Goal: Subscribe to service/newsletter

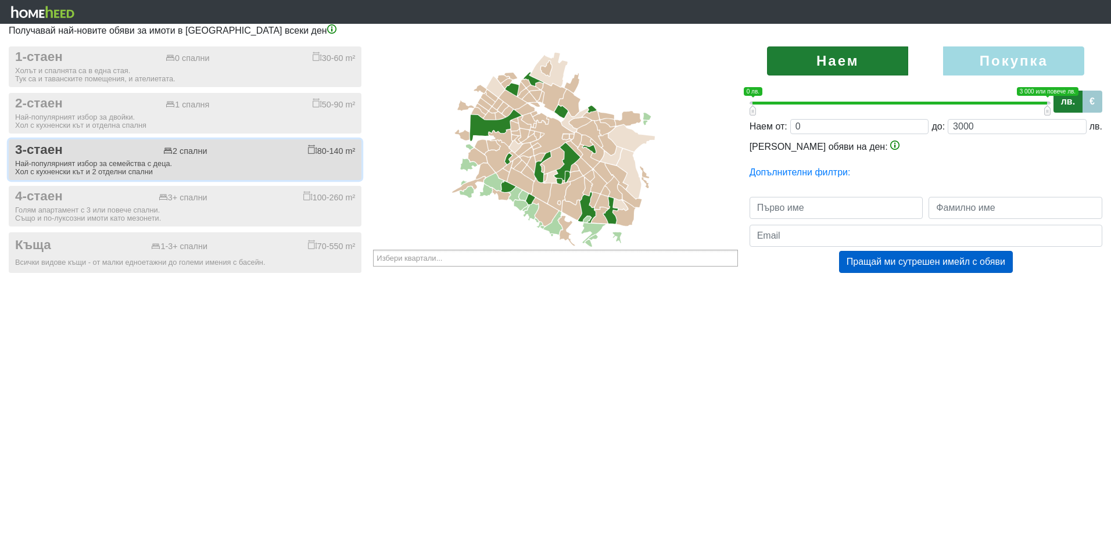
click at [106, 160] on div "Най-популярният избор за семейства с деца. Хол с кухненски кът и 2 отделни спал…" at bounding box center [185, 168] width 340 height 16
checkbox input "true"
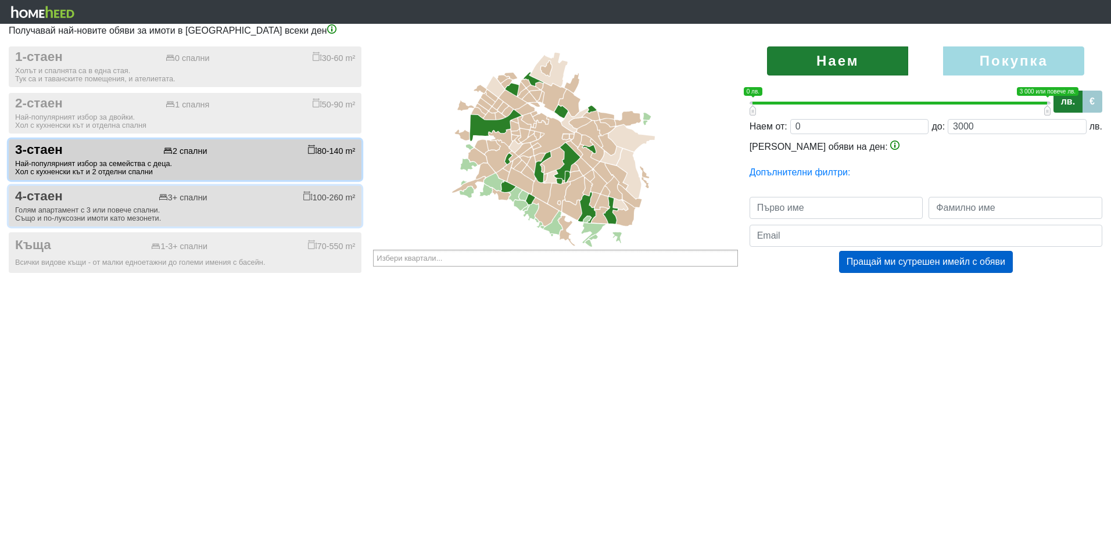
click at [118, 208] on div "Голям апартамент с 3 или повече спални. Също и по-луксозни имоти като мезонети." at bounding box center [185, 214] width 340 height 16
checkbox input "true"
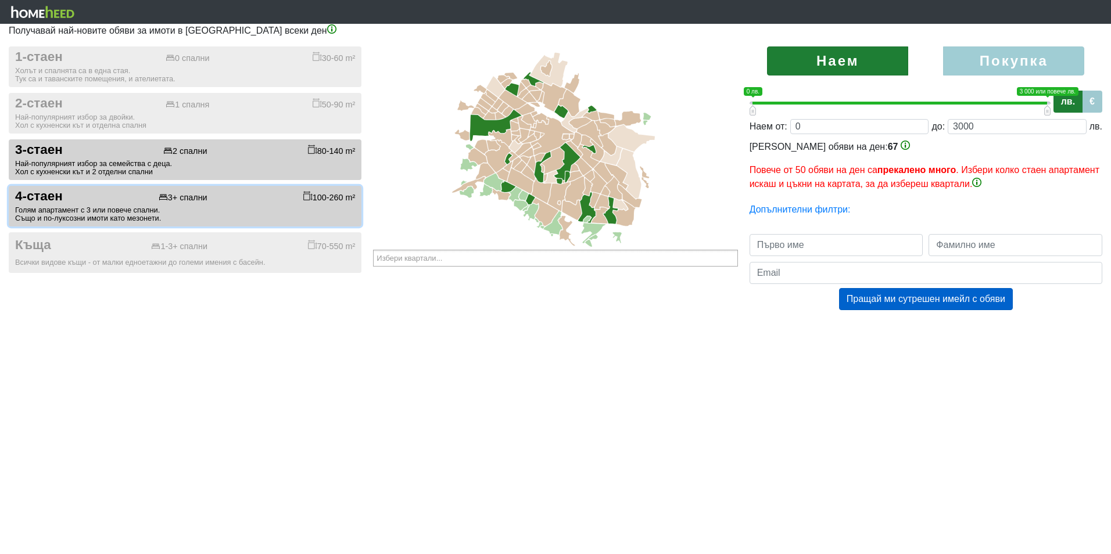
click at [993, 58] on label "Покупка" at bounding box center [1013, 60] width 141 height 29
radio input "true"
type input "0;2000000"
type input "2000000"
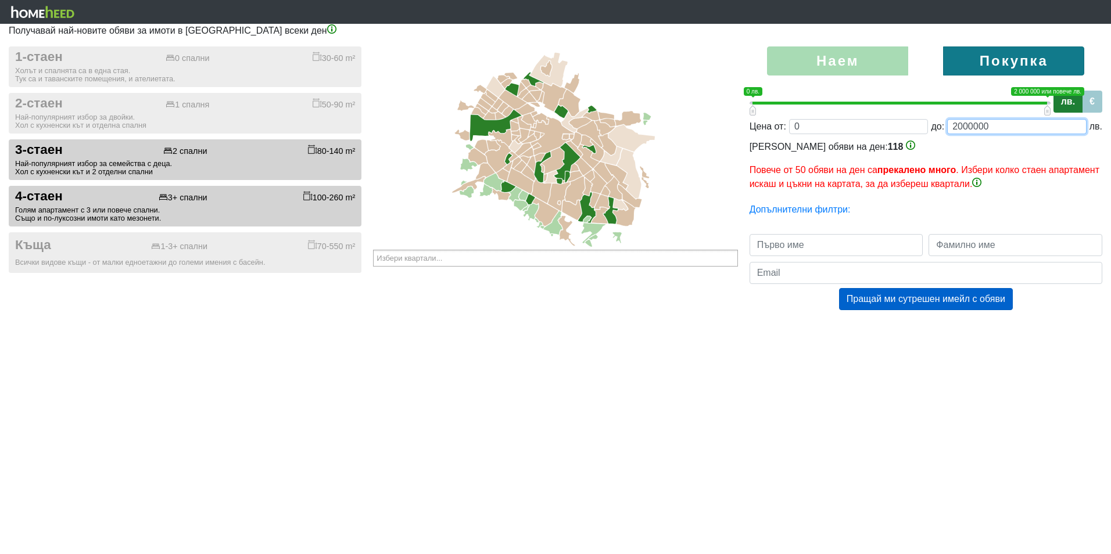
drag, startPoint x: 994, startPoint y: 127, endPoint x: 915, endPoint y: 124, distance: 79.1
click at [916, 124] on div "Цена от: 0 до: 2000000 лв." at bounding box center [926, 126] width 353 height 15
type input "0;4"
type input "4"
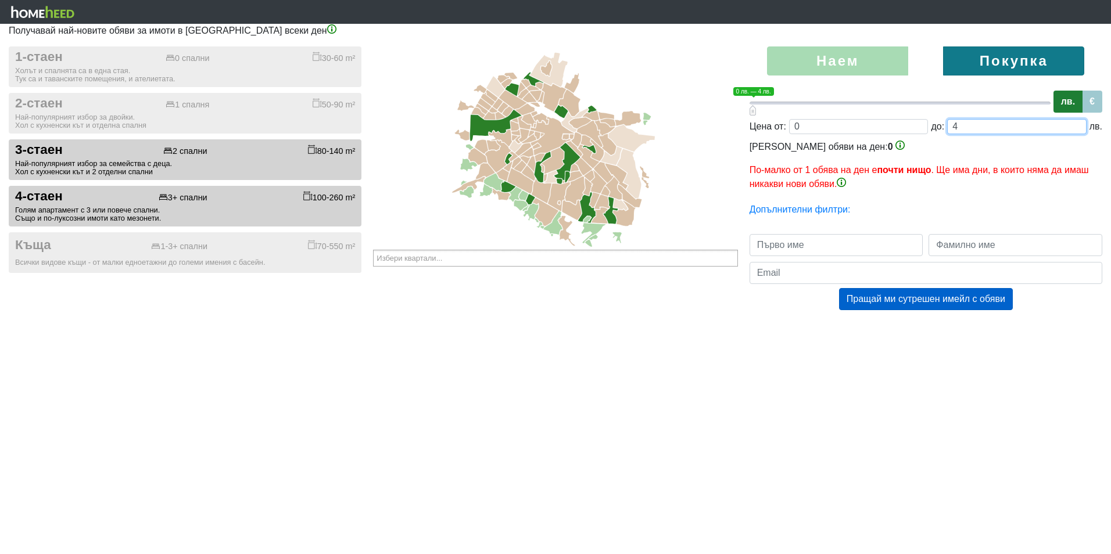
type input "0;45"
type input "45"
type input "0;450"
type input "450"
type input "0;4500"
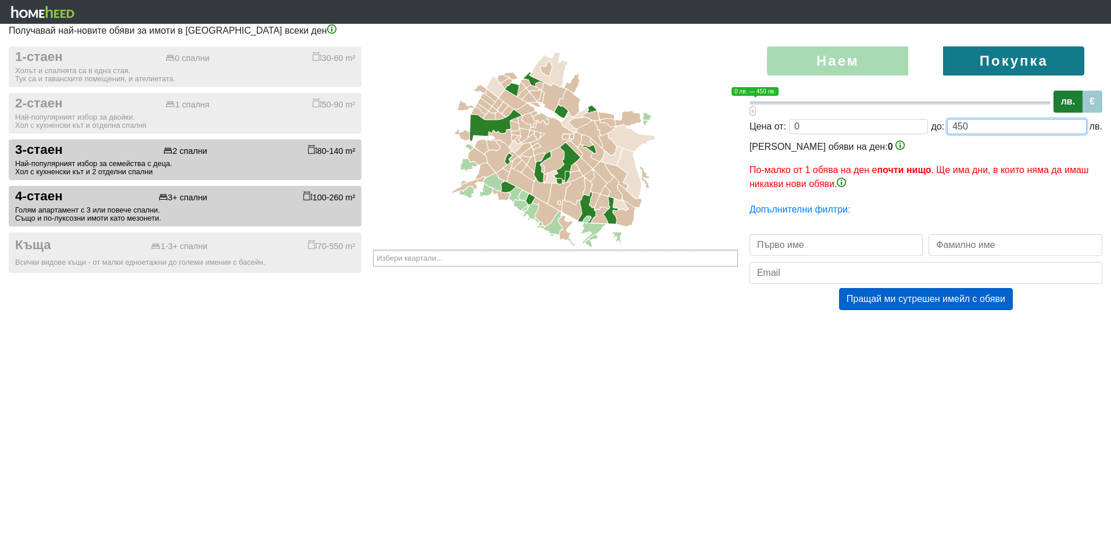
type input "4500"
type input "0;45000"
type input "45000"
type input "0;450000"
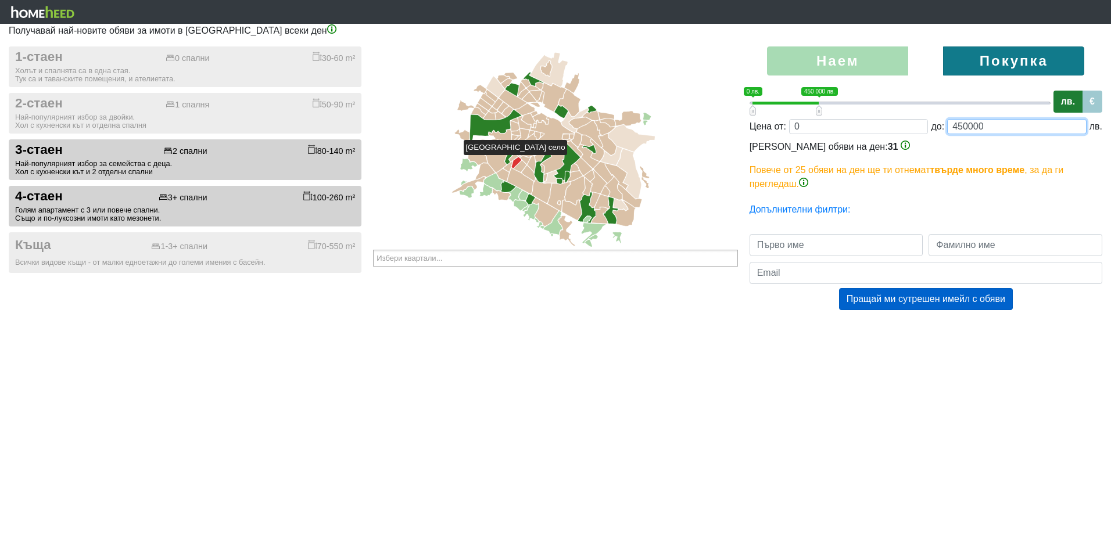
type input "450000"
click at [517, 160] on icon at bounding box center [517, 162] width 10 height 11
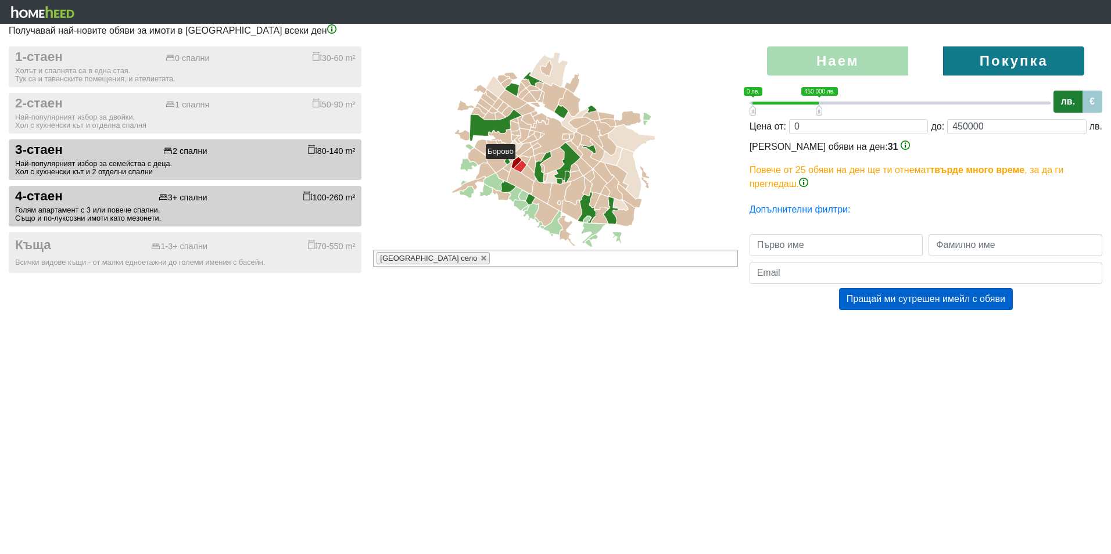
click at [521, 164] on icon at bounding box center [520, 166] width 13 height 12
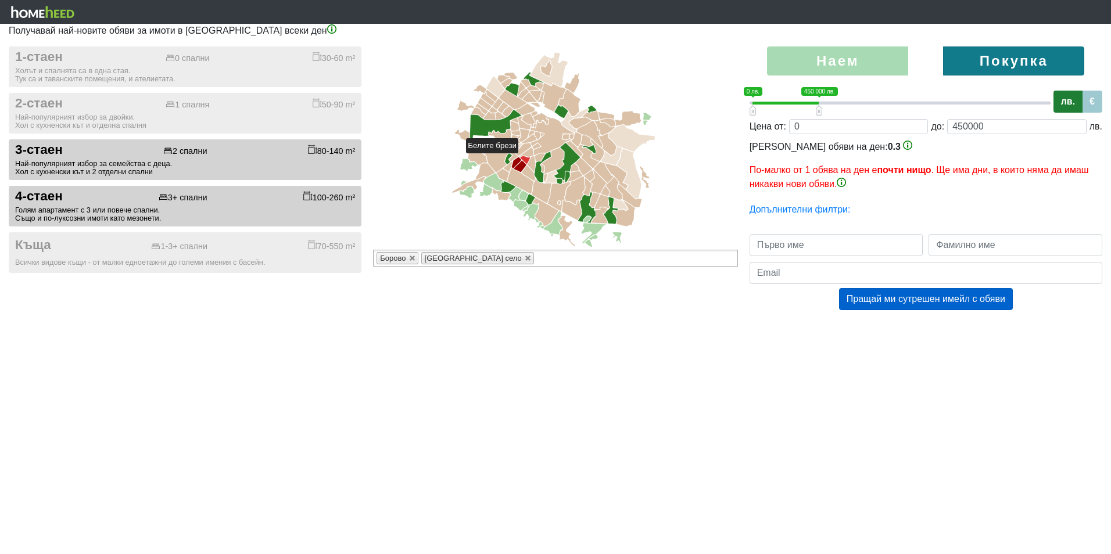
click at [524, 159] on icon at bounding box center [526, 160] width 10 height 8
click at [530, 170] on icon at bounding box center [528, 174] width 13 height 16
click at [521, 178] on icon at bounding box center [521, 181] width 26 height 26
click at [532, 164] on icon at bounding box center [532, 164] width 8 height 16
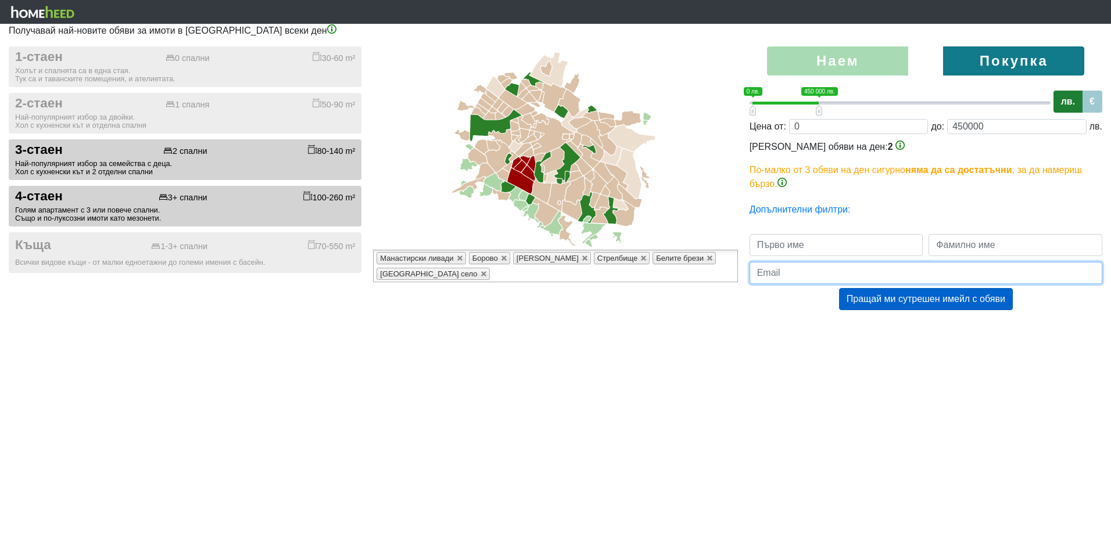
click at [787, 281] on input "email" at bounding box center [926, 273] width 353 height 22
paste input "[EMAIL_ADDRESS][DOMAIN_NAME]"
type input "[EMAIL_ADDRESS][DOMAIN_NAME]"
click at [787, 249] on input "text" at bounding box center [837, 245] width 174 height 22
type input "test"
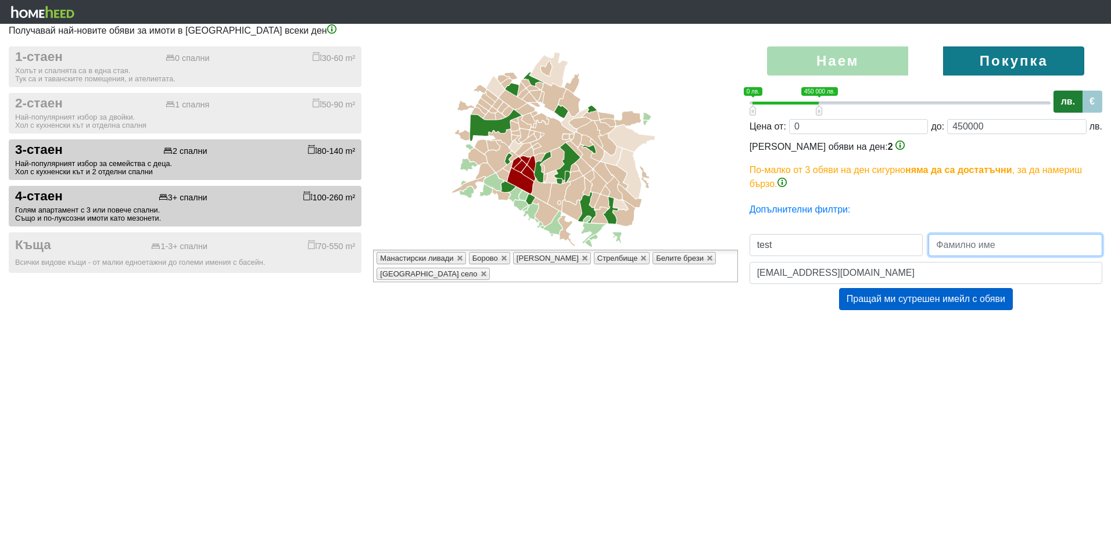
click at [993, 245] on input "text" at bounding box center [1016, 245] width 174 height 22
type input "test"
drag, startPoint x: 716, startPoint y: 360, endPoint x: 723, endPoint y: 352, distance: 11.2
click at [715, 334] on html "Получавай най-новите обяви за имоти в [GEOGRAPHIC_DATA] всеки ден 1-стаен 0 спа…" at bounding box center [555, 167] width 1111 height 334
click at [886, 303] on button "Пращай ми сутрешен имейл с обяви" at bounding box center [926, 299] width 174 height 22
